Goal: Information Seeking & Learning: Learn about a topic

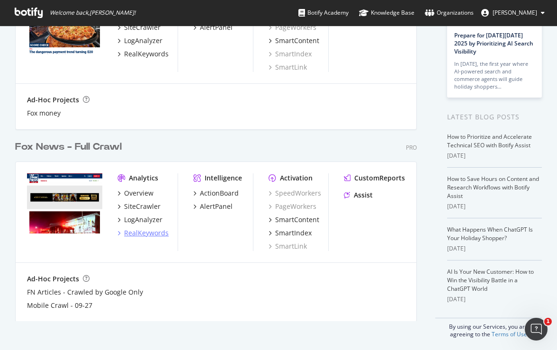
click at [142, 233] on div "RealKeywords" at bounding box center [146, 232] width 44 height 9
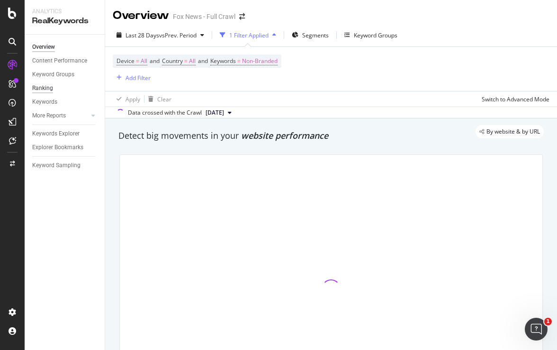
click at [48, 89] on div "Ranking" at bounding box center [42, 88] width 21 height 10
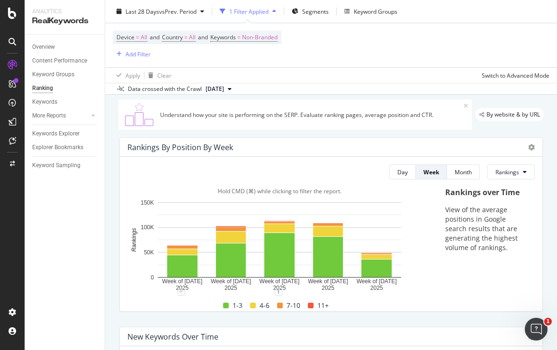
scroll to position [29, 0]
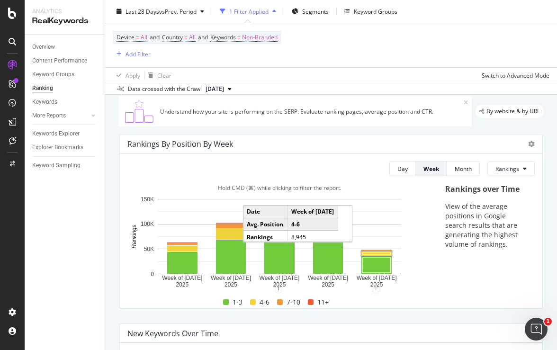
click at [371, 254] on rect "A chart." at bounding box center [377, 254] width 28 height 2
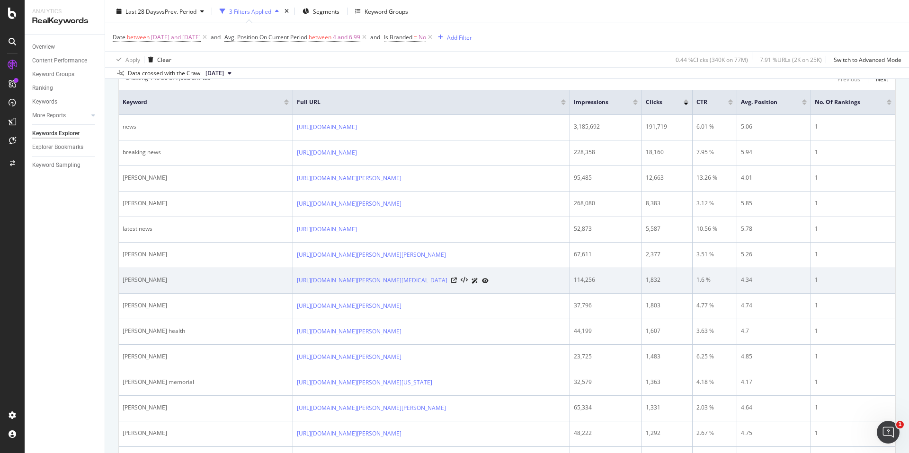
scroll to position [146, 0]
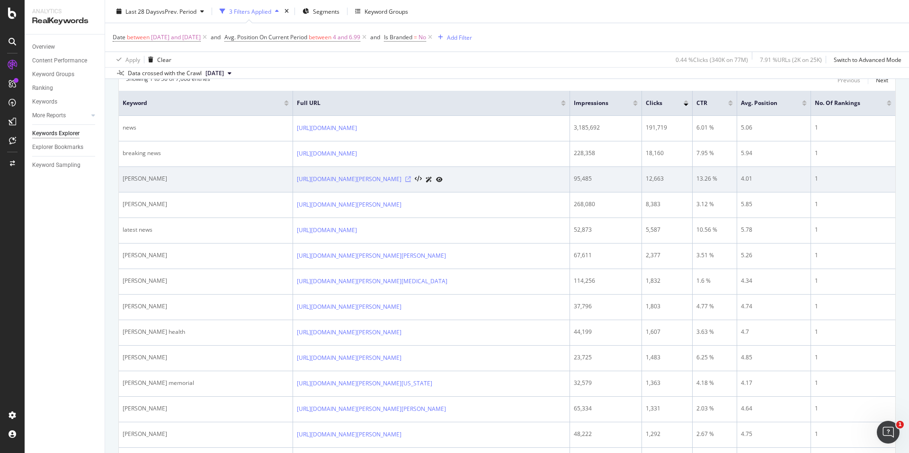
click at [411, 182] on icon at bounding box center [408, 180] width 6 height 6
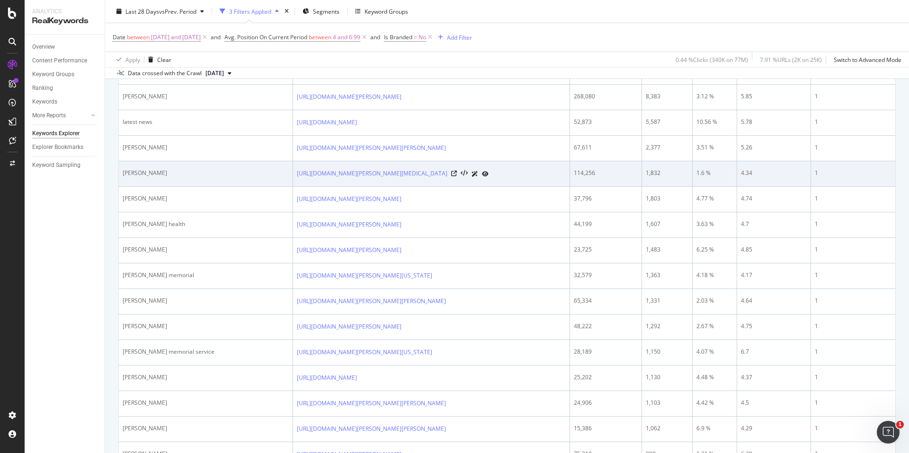
scroll to position [252, 0]
click at [457, 178] on icon at bounding box center [454, 175] width 6 height 6
